Goal: Information Seeking & Learning: Learn about a topic

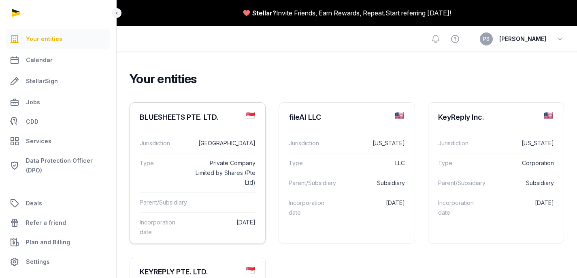
click at [202, 115] on div "BLUESHEETS PTE. LTD." at bounding box center [179, 117] width 79 height 10
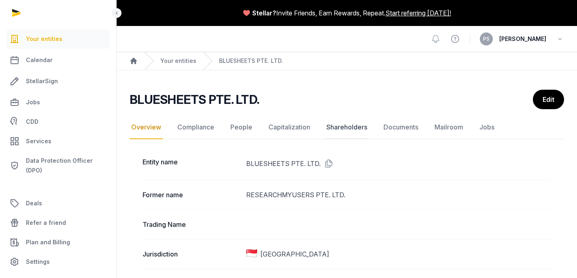
click at [340, 130] on link "Shareholders" at bounding box center [347, 127] width 44 height 24
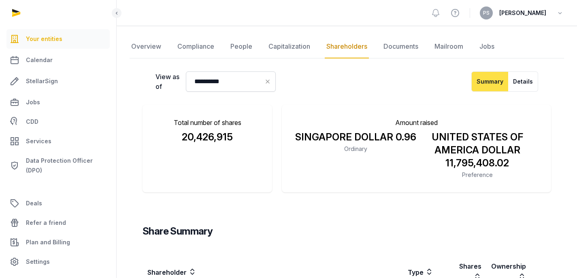
scroll to position [65, 0]
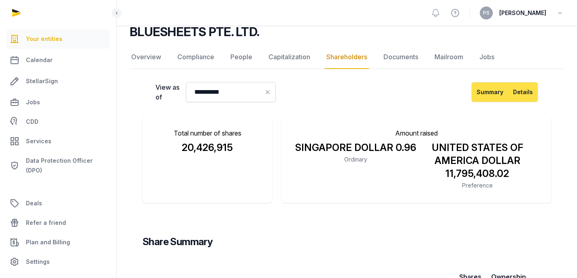
click at [515, 94] on button "Details" at bounding box center [524, 92] width 30 height 20
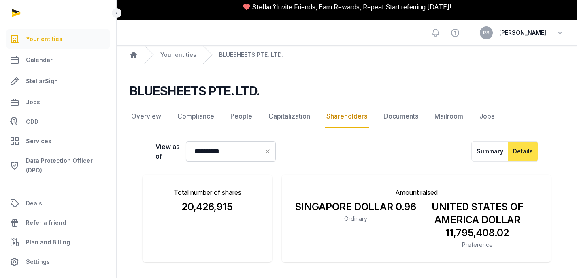
scroll to position [0, 0]
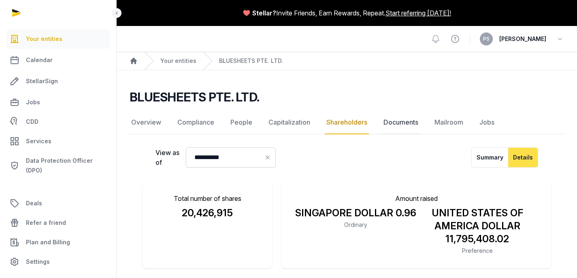
click at [418, 123] on link "Documents" at bounding box center [401, 123] width 38 height 24
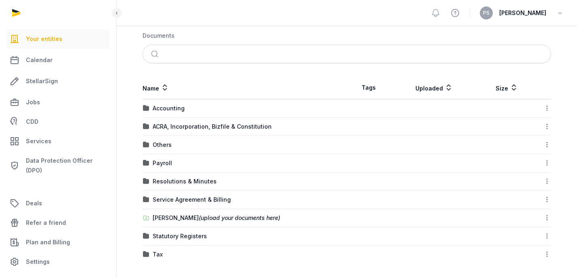
scroll to position [122, 0]
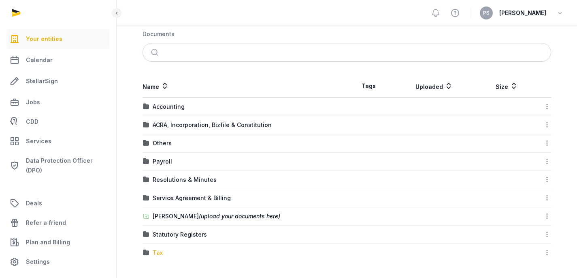
click at [156, 253] on div "Tax" at bounding box center [158, 252] width 10 height 8
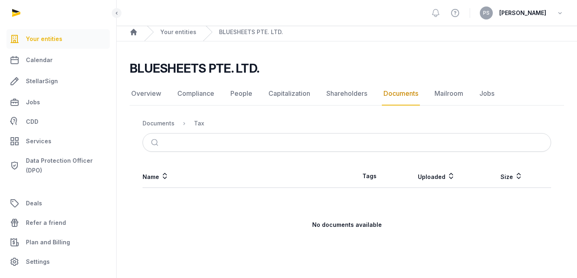
scroll to position [29, 0]
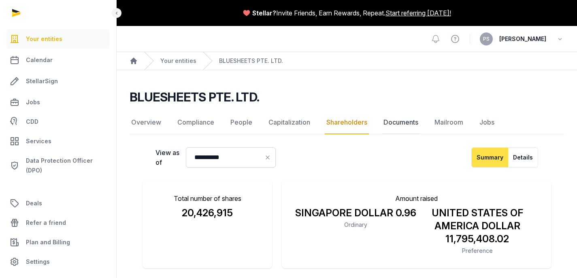
click at [405, 124] on link "Documents" at bounding box center [401, 123] width 38 height 24
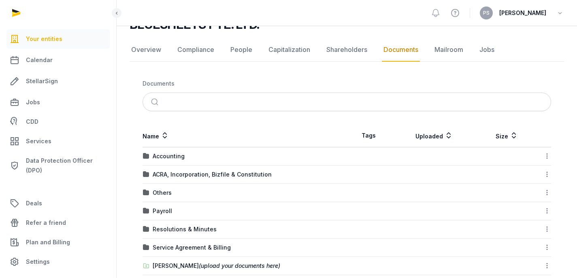
scroll to position [113, 0]
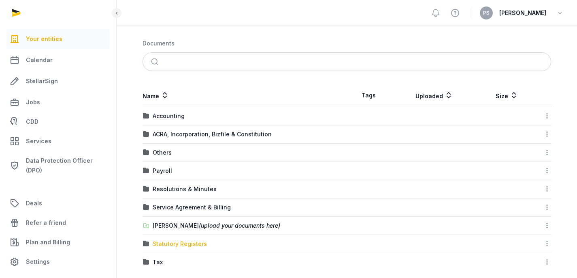
click at [167, 243] on div "Statutory Registers" at bounding box center [180, 243] width 54 height 8
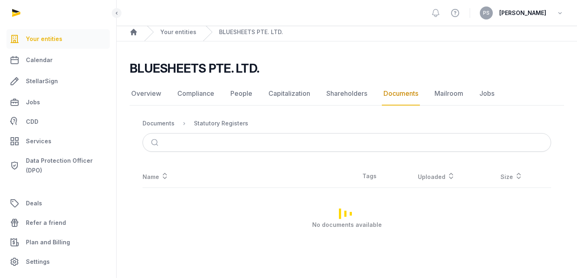
scroll to position [29, 0]
click at [412, 95] on link "Documents" at bounding box center [401, 94] width 38 height 24
click at [161, 120] on div "Documents" at bounding box center [159, 123] width 32 height 8
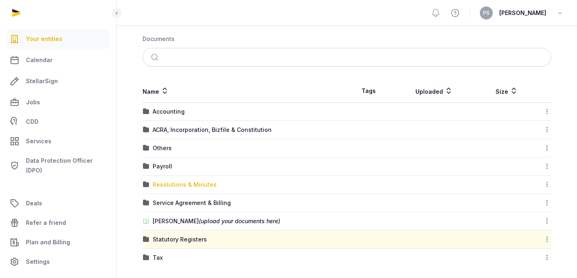
click at [191, 181] on div "Resolutions & Minutes" at bounding box center [185, 184] width 64 height 8
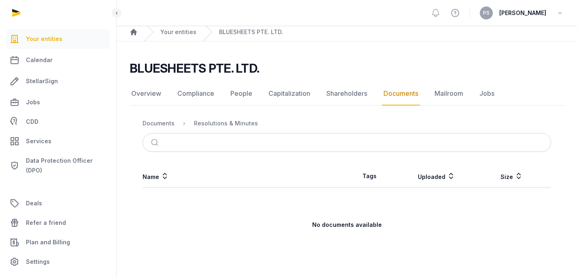
click at [397, 96] on link "Documents" at bounding box center [401, 94] width 38 height 24
click at [397, 94] on link "Documents" at bounding box center [401, 94] width 38 height 24
click at [411, 98] on link "Documents" at bounding box center [401, 94] width 38 height 24
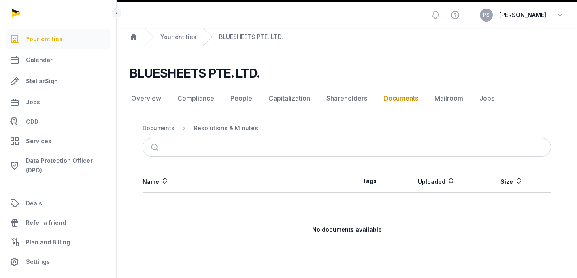
click at [165, 133] on nav "Documents Resolutions & Minutes" at bounding box center [347, 127] width 409 height 19
click at [169, 132] on div "Documents" at bounding box center [159, 128] width 32 height 8
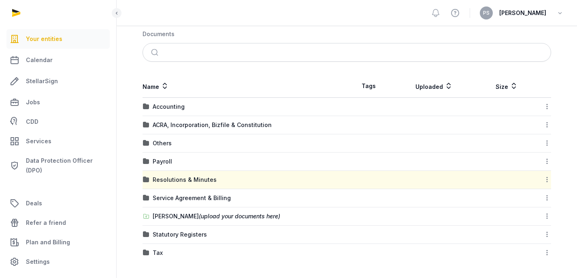
scroll to position [81, 0]
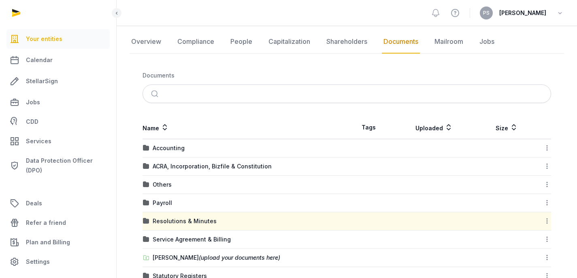
click at [176, 201] on div "Payroll" at bounding box center [245, 203] width 204 height 8
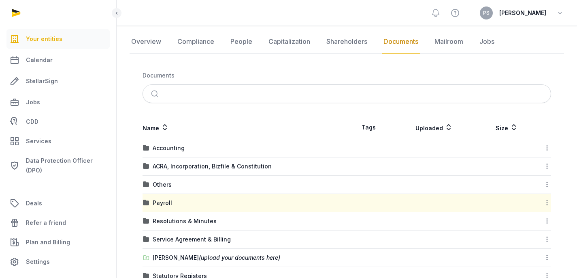
click at [176, 201] on div "Payroll" at bounding box center [245, 203] width 204 height 8
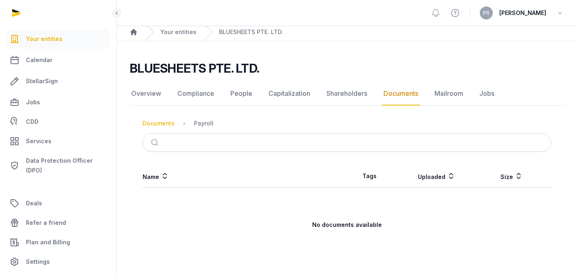
click at [163, 124] on div "Documents" at bounding box center [159, 123] width 32 height 8
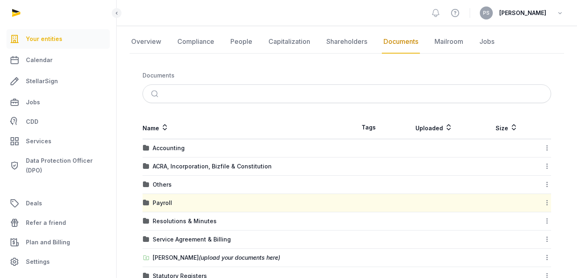
click at [183, 185] on div "Others" at bounding box center [245, 184] width 204 height 8
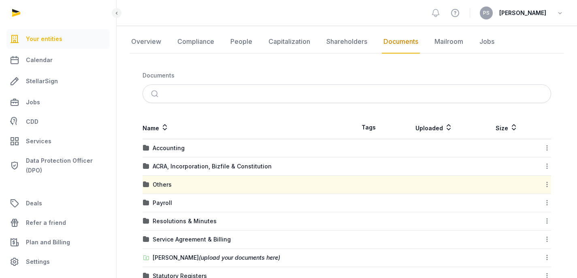
click at [183, 185] on div "Others" at bounding box center [245, 184] width 204 height 8
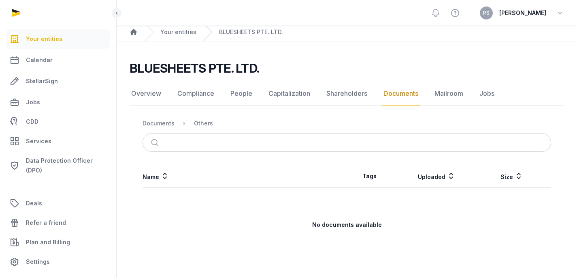
scroll to position [29, 0]
click at [162, 126] on div "Documents" at bounding box center [159, 123] width 32 height 8
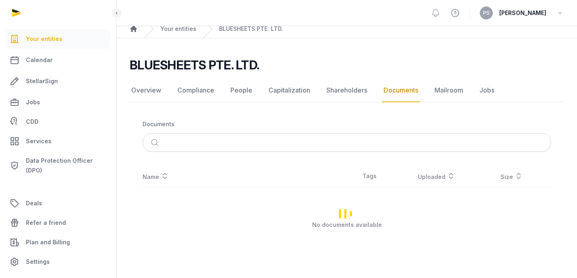
scroll to position [81, 0]
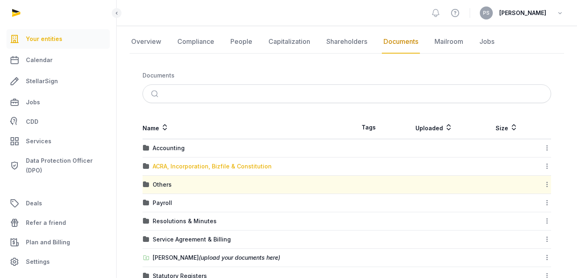
click at [216, 168] on div "ACRA, Incorporation, Bizfile & Constitution" at bounding box center [212, 166] width 119 height 8
click at [0, 0] on div "Loading" at bounding box center [0, 0] width 0 height 0
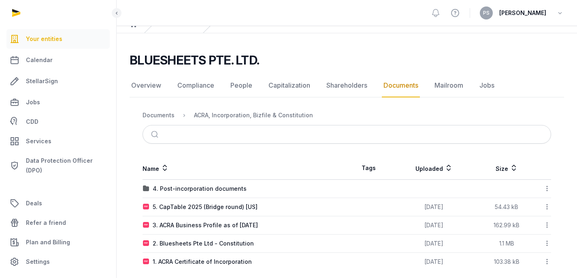
scroll to position [46, 0]
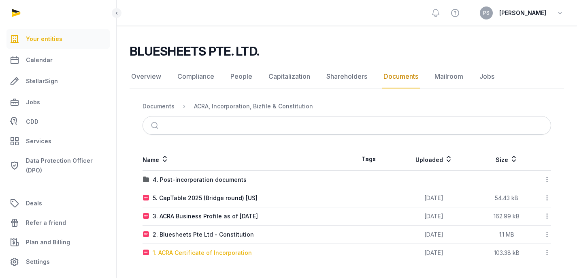
click at [229, 250] on div "1. ACRA Certificate of Incorporation" at bounding box center [202, 252] width 99 height 8
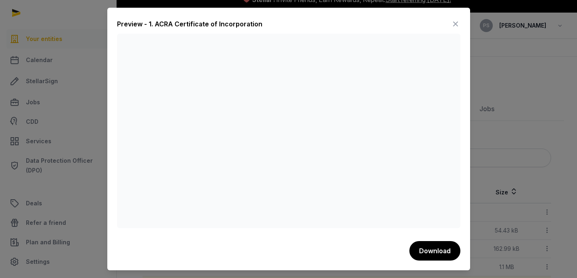
scroll to position [0, 0]
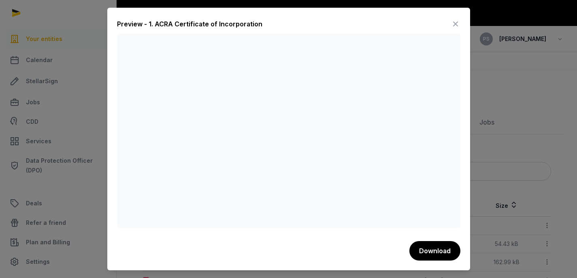
click at [457, 19] on icon at bounding box center [456, 23] width 10 height 13
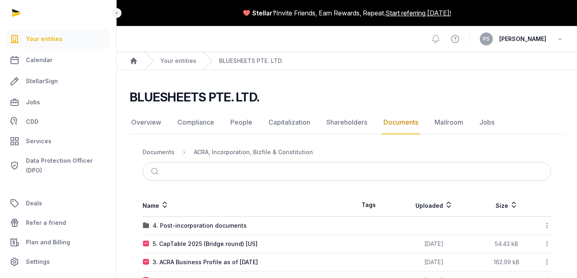
scroll to position [46, 0]
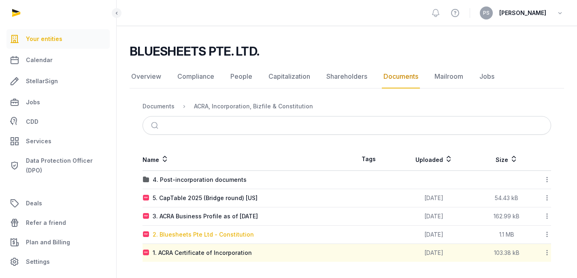
click at [215, 231] on div "2. Bluesheets Pte Ltd - Constitution" at bounding box center [203, 234] width 101 height 8
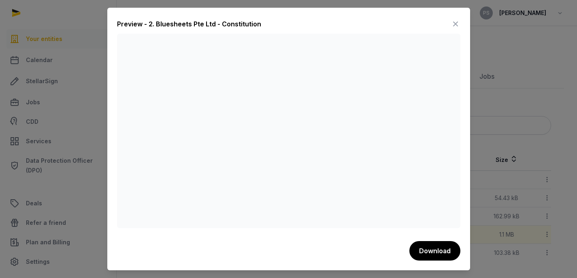
click at [455, 18] on icon at bounding box center [456, 23] width 10 height 13
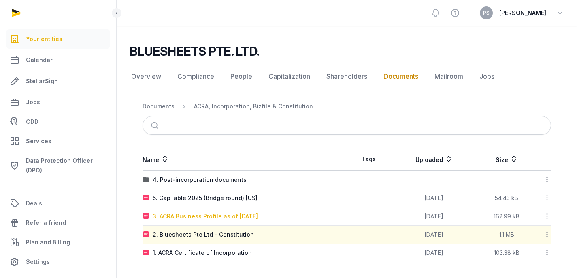
click at [224, 216] on div "3. ACRA Business Profile as of [DATE]" at bounding box center [205, 216] width 105 height 8
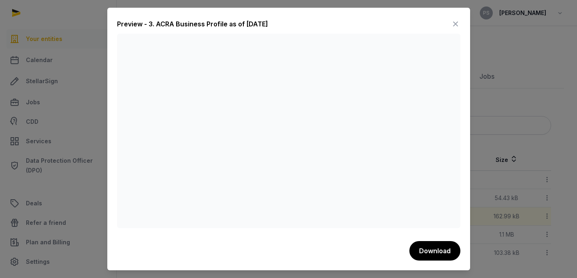
click at [453, 27] on icon at bounding box center [456, 23] width 10 height 13
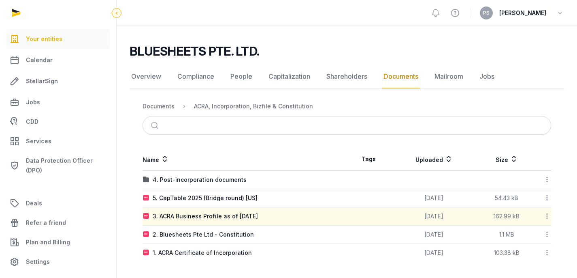
click at [114, 15] on icon at bounding box center [116, 13] width 6 height 10
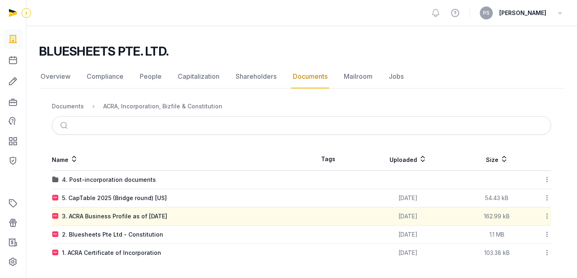
click at [26, 13] on icon at bounding box center [26, 13] width 6 height 10
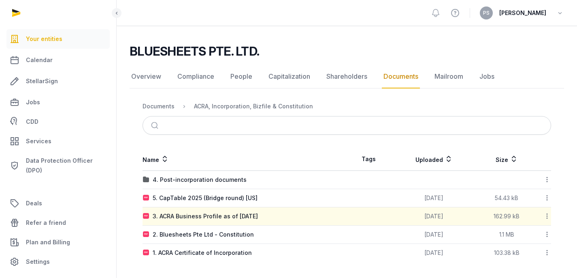
click at [41, 37] on span "Your entities" at bounding box center [44, 39] width 36 height 10
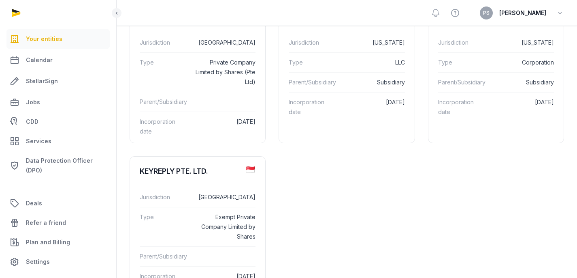
scroll to position [17, 0]
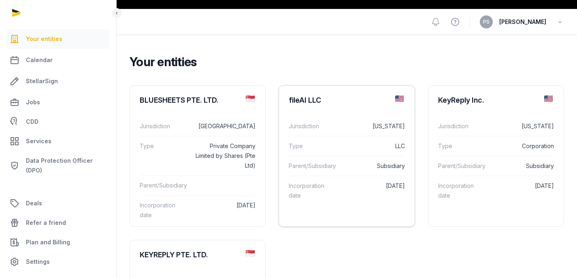
click at [308, 102] on div "fileAI LLC" at bounding box center [305, 100] width 32 height 10
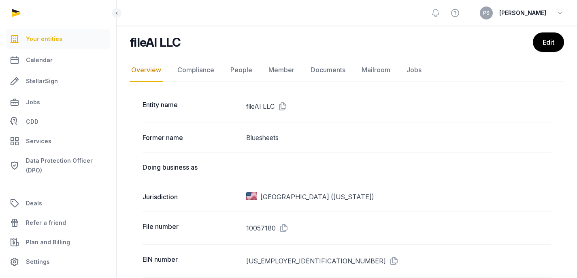
scroll to position [15, 0]
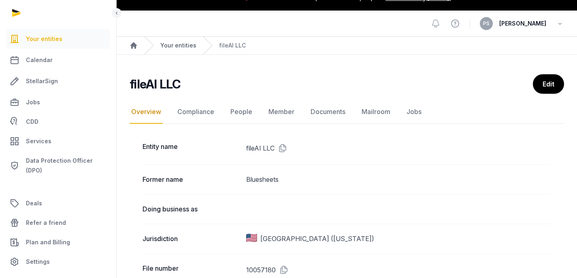
click at [169, 45] on link "Your entities" at bounding box center [178, 45] width 36 height 8
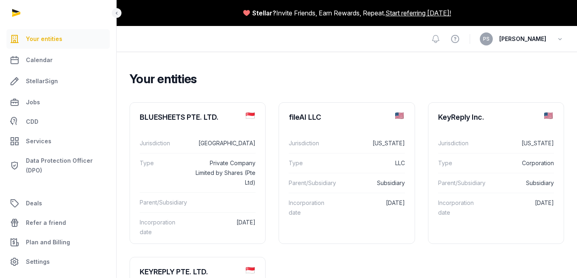
click at [277, 98] on div "Your entities BLUESHEETS PTE. LTD. Jurisdiction Singapore Type Private Company …" at bounding box center [347, 263] width 461 height 384
click at [304, 114] on div "fileAI LLC" at bounding box center [305, 117] width 32 height 10
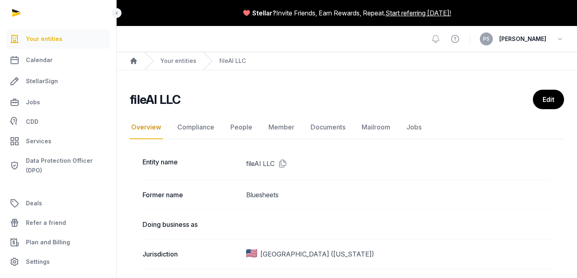
click at [10, 36] on icon at bounding box center [15, 38] width 10 height 13
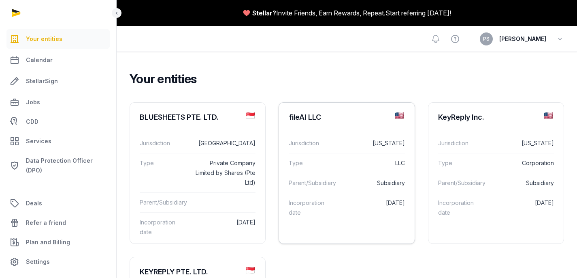
click at [331, 128] on dl "Jurisdiction [US_STATE] Type LLC Parent/Subsidiary Subsidiary Incorporation dat…" at bounding box center [346, 178] width 135 height 102
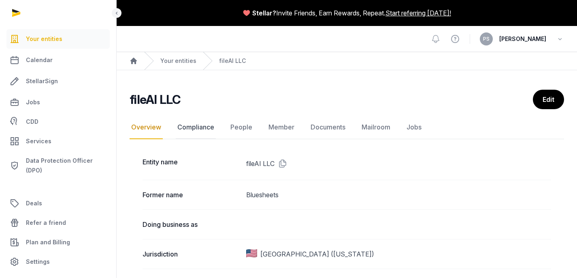
click at [206, 125] on link "Compliance" at bounding box center [196, 127] width 40 height 24
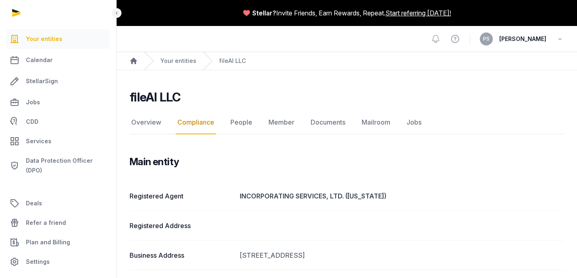
click at [252, 123] on nav "Overview Compliance People Member Documents Mailroom Jobs" at bounding box center [347, 123] width 435 height 24
click at [245, 122] on link "People" at bounding box center [241, 123] width 25 height 24
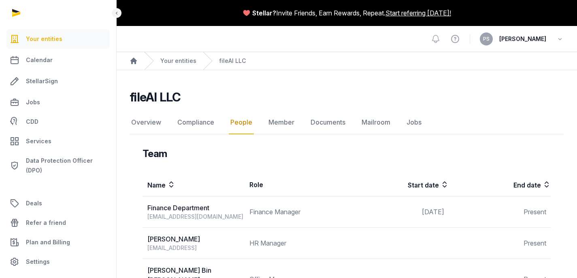
scroll to position [5, 0]
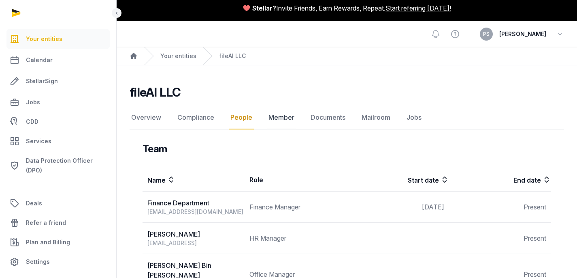
click at [280, 117] on link "Member" at bounding box center [281, 118] width 29 height 24
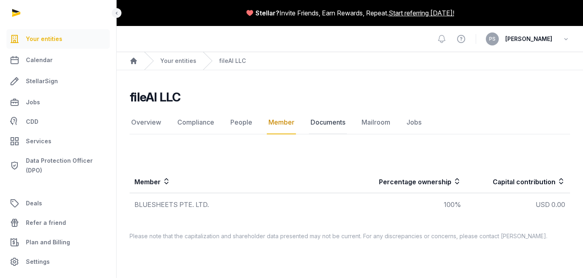
click at [324, 124] on link "Documents" at bounding box center [328, 123] width 38 height 24
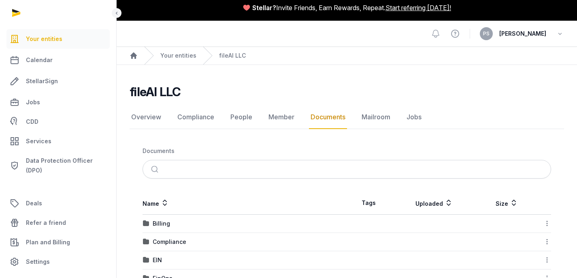
scroll to position [85, 0]
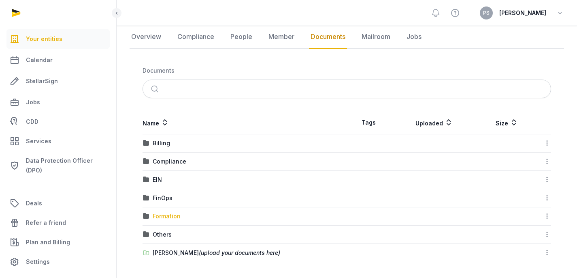
click at [169, 215] on div "Formation" at bounding box center [167, 216] width 28 height 8
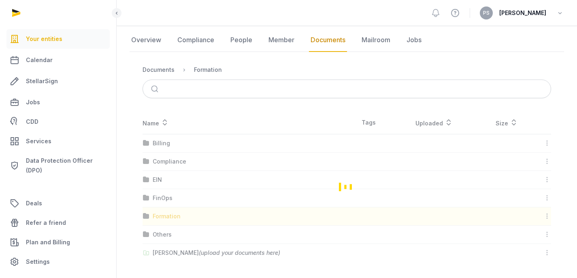
scroll to position [32, 0]
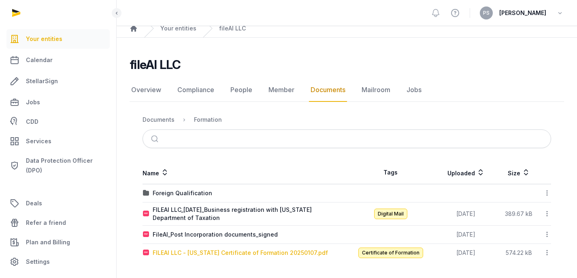
click at [212, 253] on div "FILEAI LLC - [US_STATE] Certificate of Formation 20250107.pdf" at bounding box center [240, 252] width 175 height 8
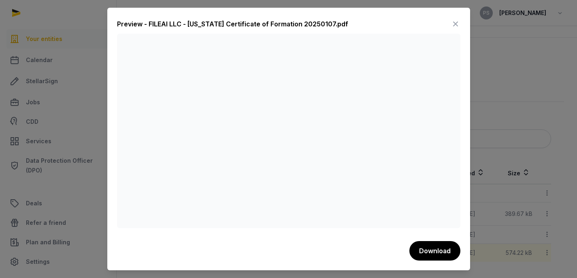
scroll to position [27, 0]
click at [453, 21] on icon at bounding box center [456, 23] width 10 height 13
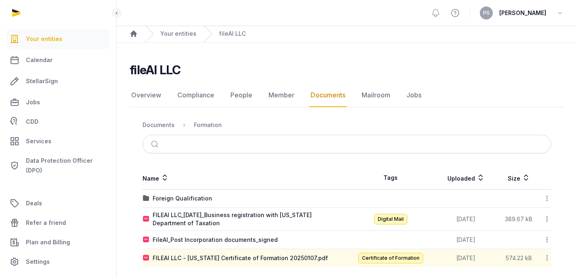
scroll to position [32, 0]
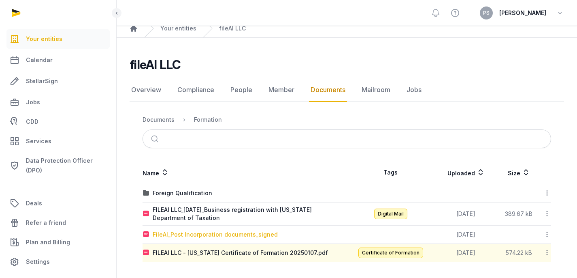
click at [222, 233] on div "FileAI_Post Incorporation documents_signed" at bounding box center [215, 234] width 125 height 8
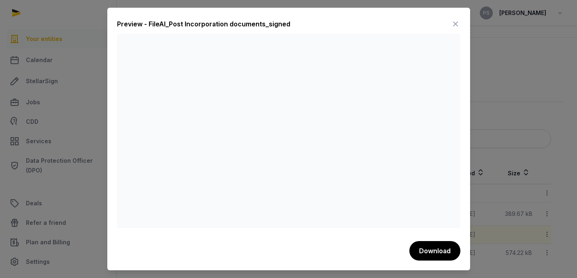
scroll to position [27, 0]
click at [447, 26] on div "Preview - FileAI_Post Incorporation documents_signed" at bounding box center [289, 25] width 344 height 16
click at [451, 24] on icon at bounding box center [456, 23] width 10 height 13
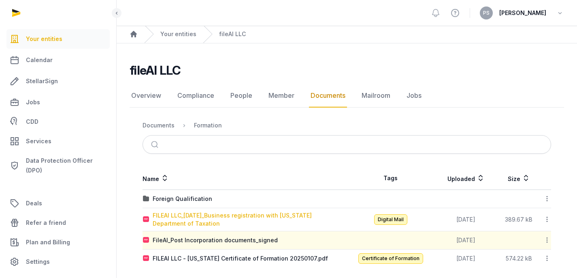
click at [211, 213] on div "FILEAI LLC_[DATE]_Business registration with [US_STATE] Department of Taxation" at bounding box center [250, 219] width 194 height 16
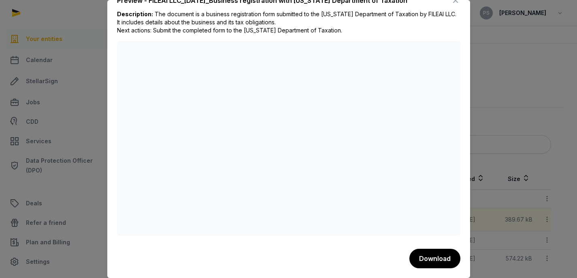
scroll to position [32, 0]
click at [451, 5] on icon at bounding box center [456, 0] width 10 height 13
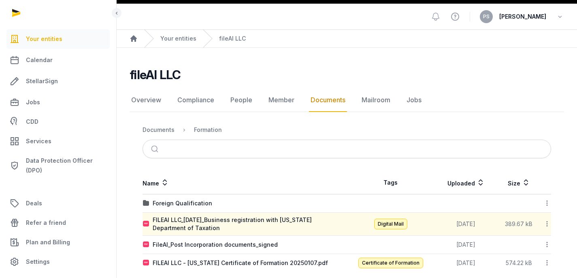
scroll to position [0, 0]
